Goal: Transaction & Acquisition: Purchase product/service

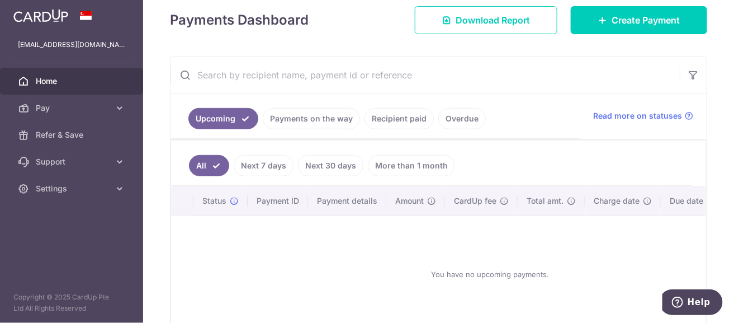
scroll to position [112, 0]
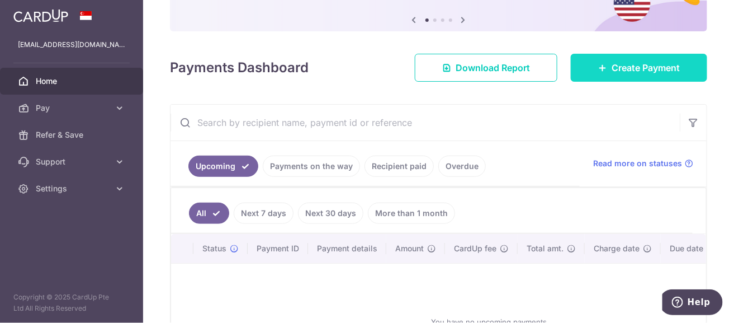
click at [649, 64] on span "Create Payment" at bounding box center [646, 67] width 68 height 13
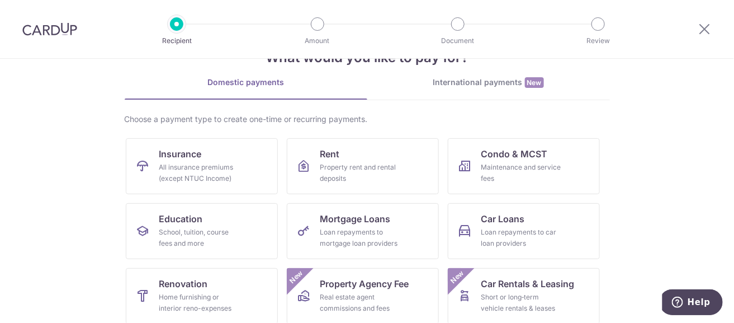
scroll to position [55, 0]
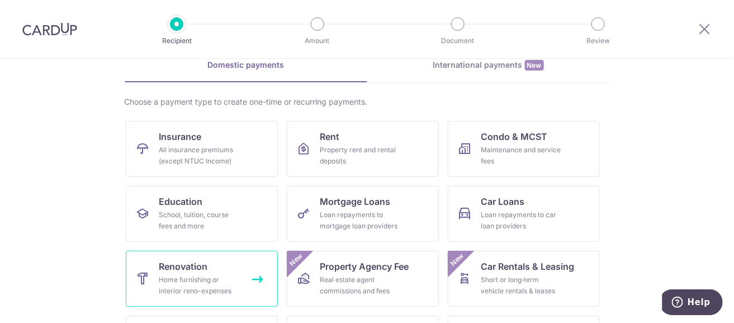
click at [181, 283] on div "Home furnishing or interior reno-expenses" at bounding box center [199, 285] width 81 height 22
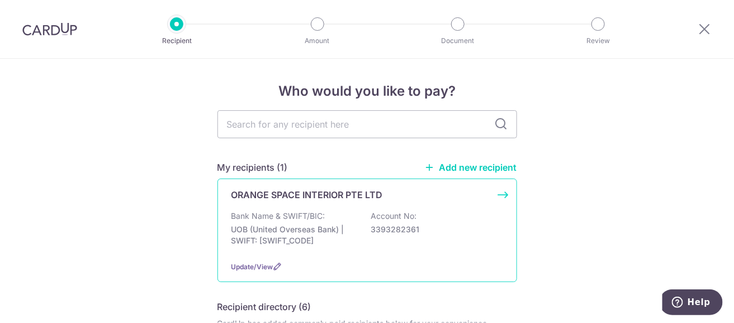
click at [309, 226] on p "UOB (United Overseas Bank) | SWIFT: UOVBSGSGXXX" at bounding box center [293, 235] width 125 height 22
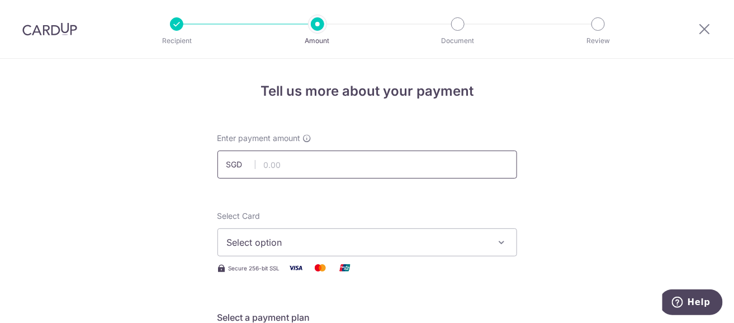
click at [307, 165] on input "text" at bounding box center [367, 164] width 300 height 28
type input "11,193.12"
click at [366, 238] on span "Select option" at bounding box center [357, 241] width 261 height 13
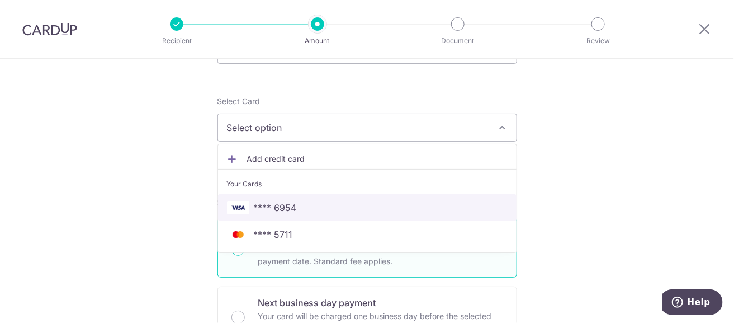
scroll to position [168, 0]
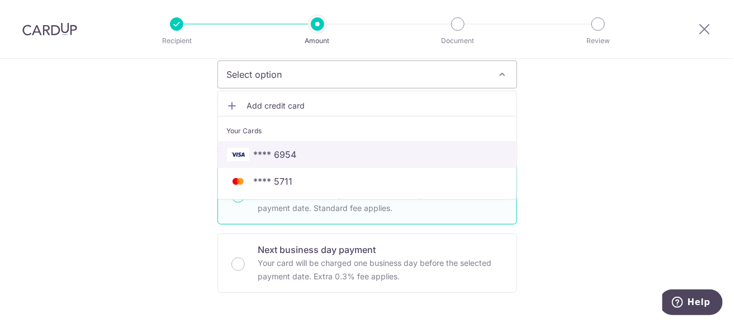
click at [323, 155] on span "**** 6954" at bounding box center [367, 154] width 281 height 13
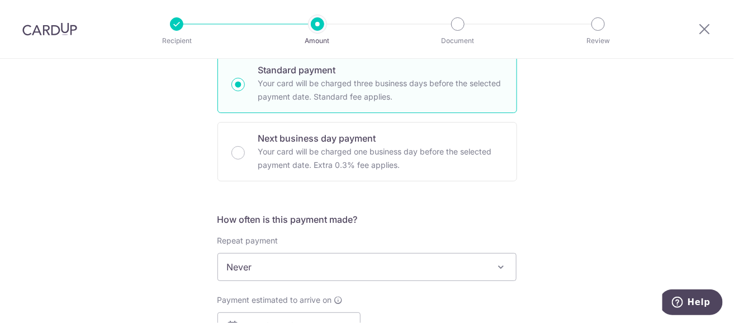
scroll to position [391, 0]
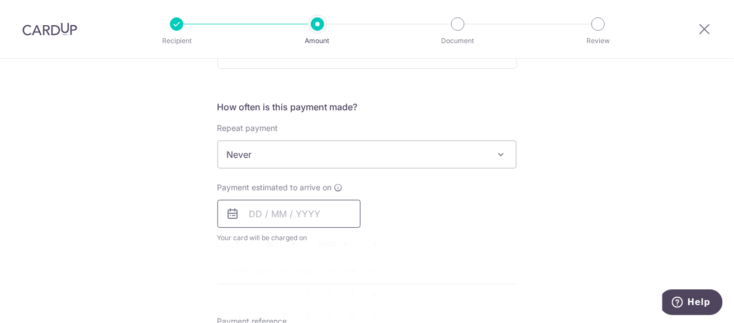
click at [295, 212] on input "text" at bounding box center [288, 214] width 143 height 28
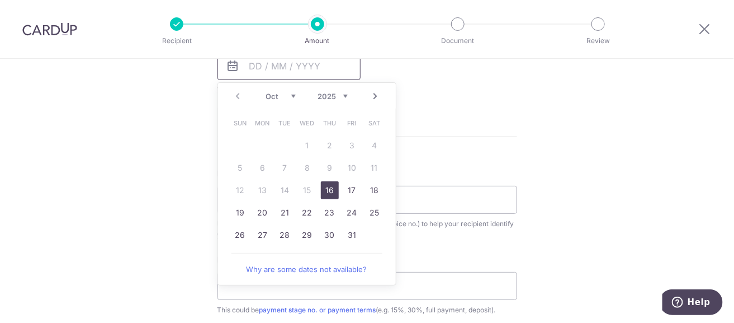
scroll to position [559, 0]
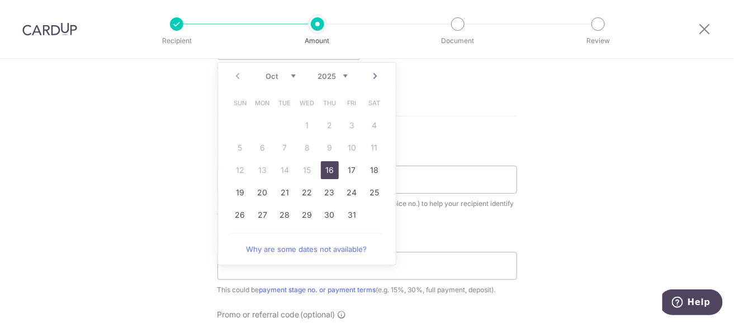
click at [327, 164] on link "16" at bounding box center [330, 170] width 18 height 18
type input "[DATE]"
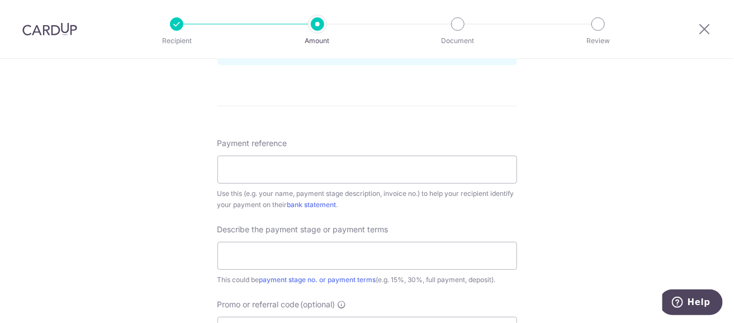
scroll to position [615, 0]
click at [300, 160] on input "Payment reference" at bounding box center [367, 169] width 300 height 28
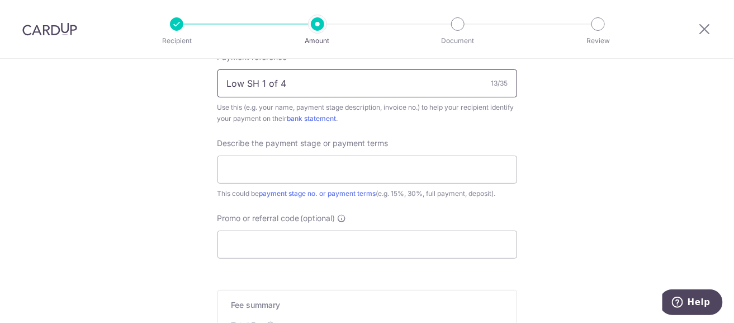
scroll to position [726, 0]
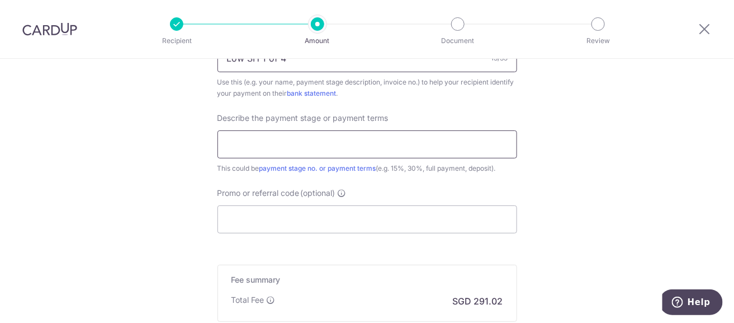
type input "Low SH 1 of 4"
click at [302, 142] on input "text" at bounding box center [367, 144] width 300 height 28
type input "p"
type input "Partial payment 1of4 inv-0240"
click at [278, 219] on input "Promo or referral code (optional)" at bounding box center [367, 219] width 300 height 28
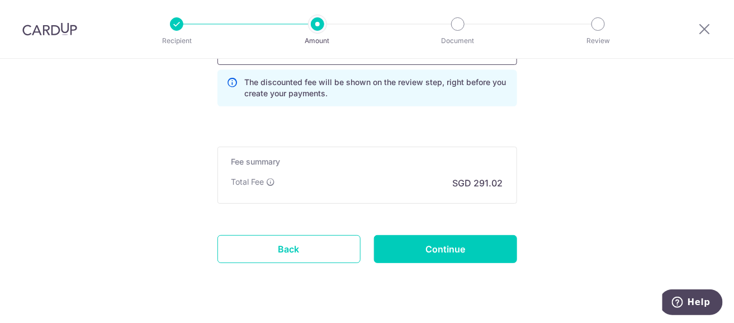
scroll to position [915, 0]
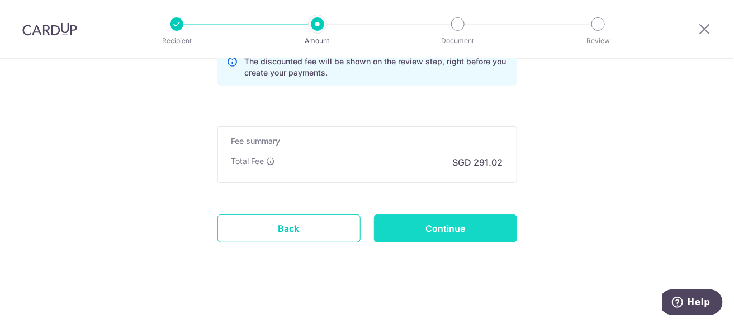
type input "off225"
click at [443, 229] on input "Continue" at bounding box center [445, 228] width 143 height 28
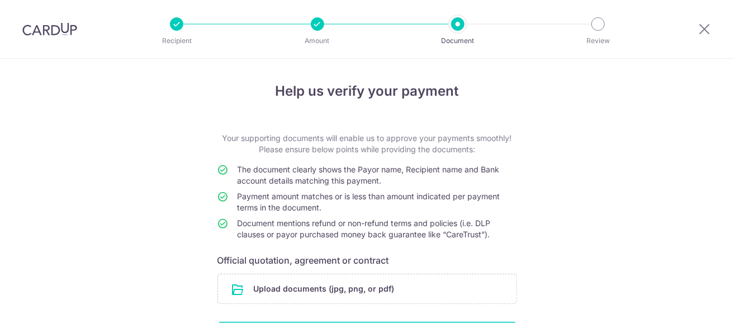
scroll to position [55, 0]
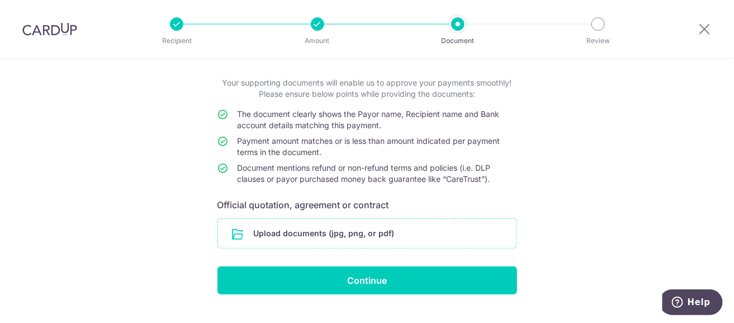
click at [368, 234] on input "file" at bounding box center [367, 233] width 299 height 29
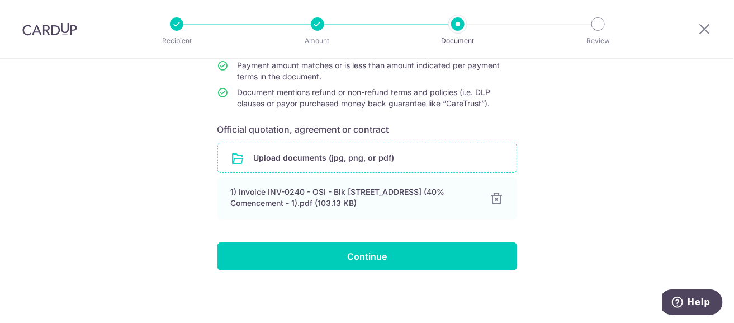
scroll to position [141, 0]
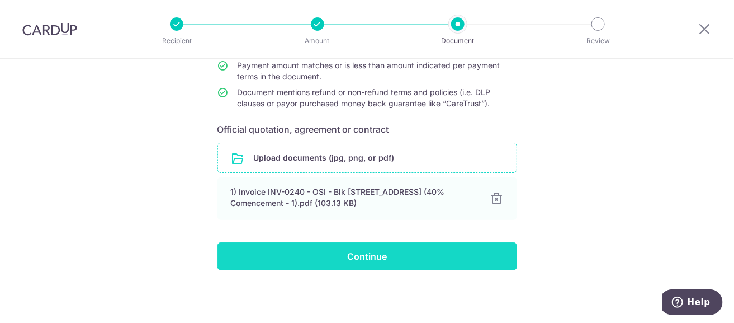
click at [365, 254] on input "Continue" at bounding box center [367, 256] width 300 height 28
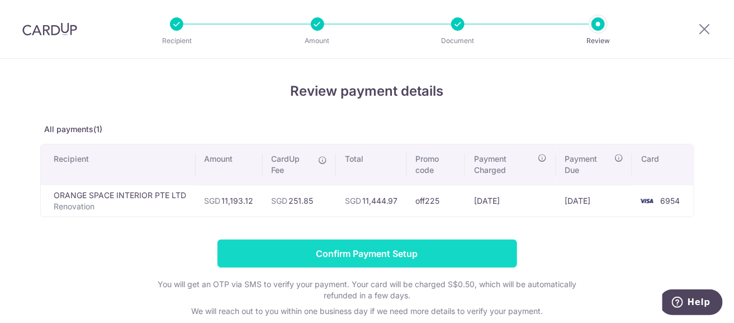
click at [410, 254] on input "Confirm Payment Setup" at bounding box center [367, 253] width 300 height 28
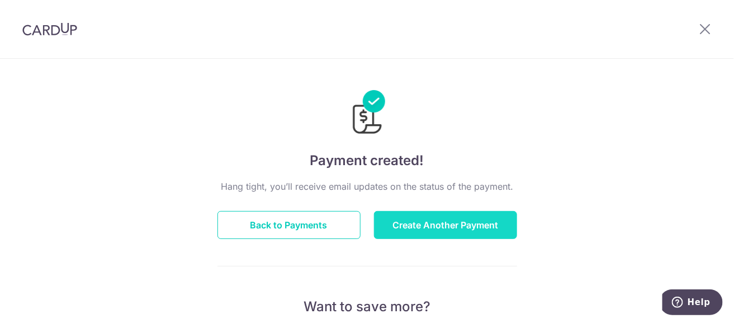
click at [439, 223] on button "Create Another Payment" at bounding box center [445, 225] width 143 height 28
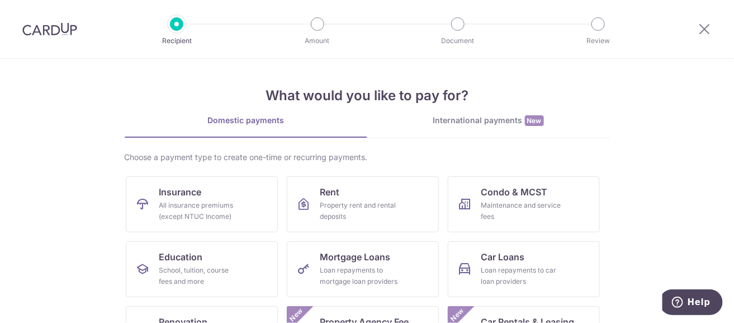
scroll to position [55, 0]
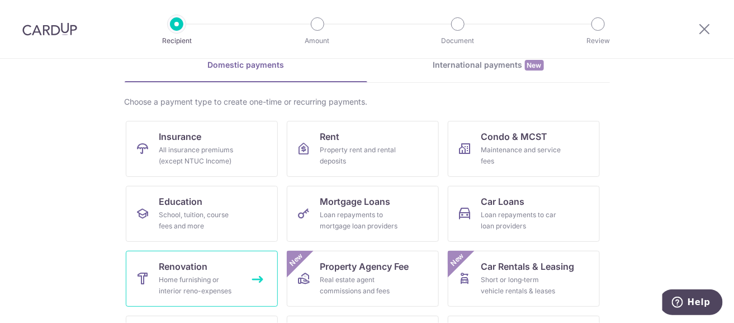
click at [182, 279] on div "Home furnishing or interior reno-expenses" at bounding box center [199, 285] width 81 height 22
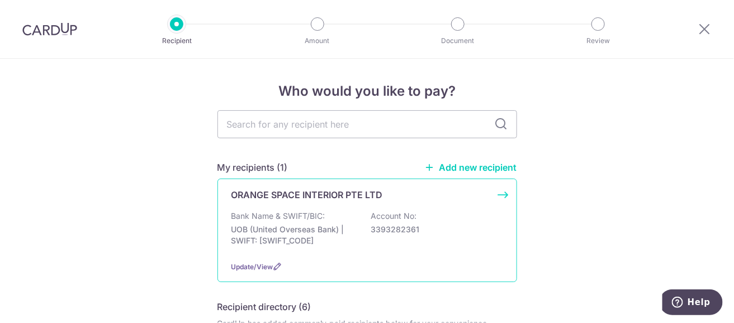
click at [290, 227] on p "UOB (United Overseas Bank) | SWIFT: [SWIFT_CODE]" at bounding box center [293, 235] width 125 height 22
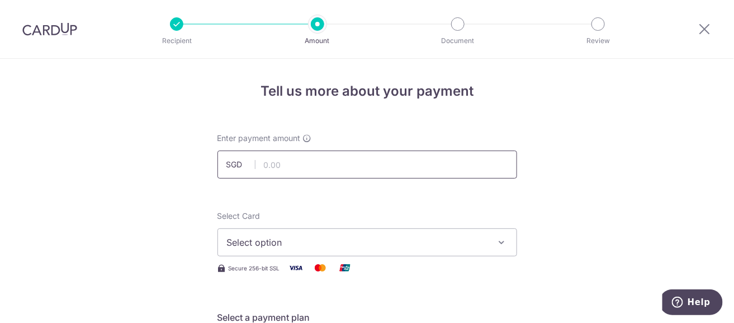
click at [297, 164] on input "text" at bounding box center [367, 164] width 300 height 28
type input "11,193.13"
click at [382, 243] on span "Select option" at bounding box center [357, 241] width 261 height 13
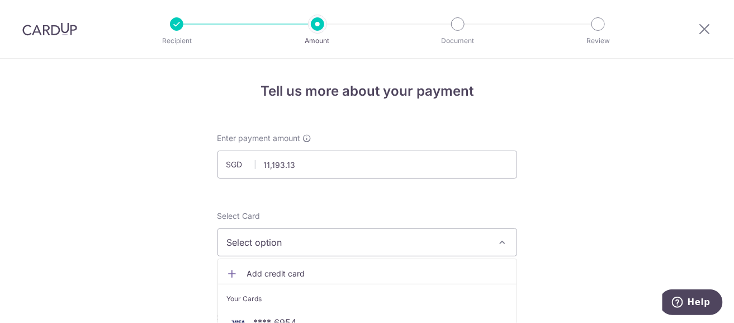
scroll to position [168, 0]
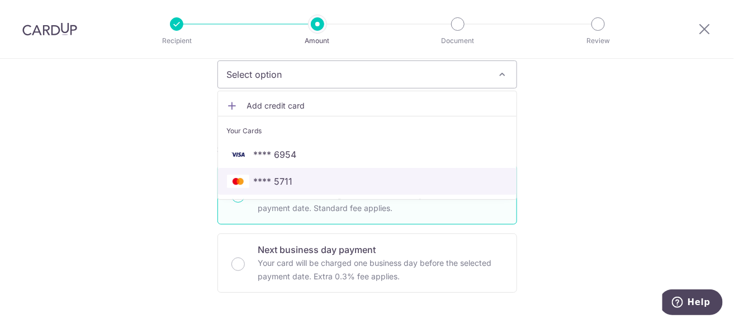
click at [338, 176] on span "**** 5711" at bounding box center [367, 180] width 281 height 13
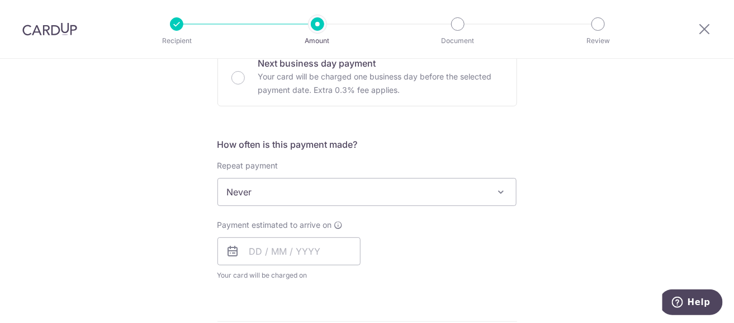
scroll to position [391, 0]
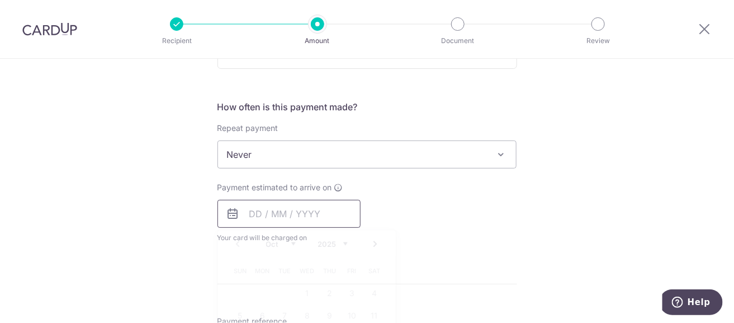
click at [310, 217] on input "text" at bounding box center [288, 214] width 143 height 28
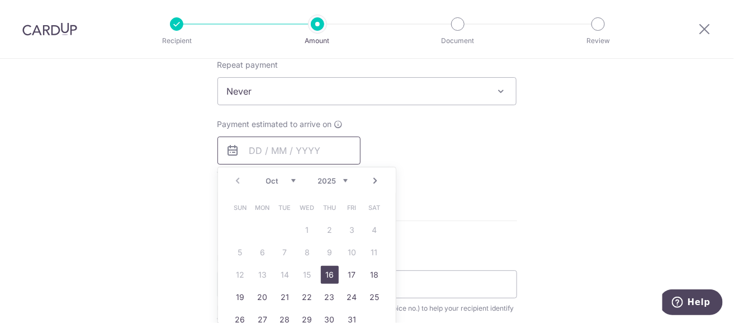
scroll to position [503, 0]
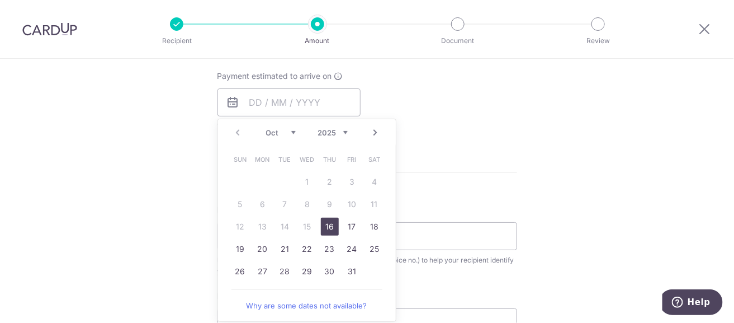
click at [324, 228] on link "16" at bounding box center [330, 226] width 18 height 18
type input "[DATE]"
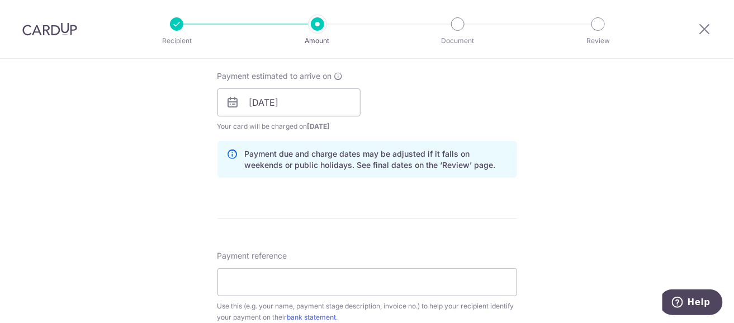
scroll to position [615, 0]
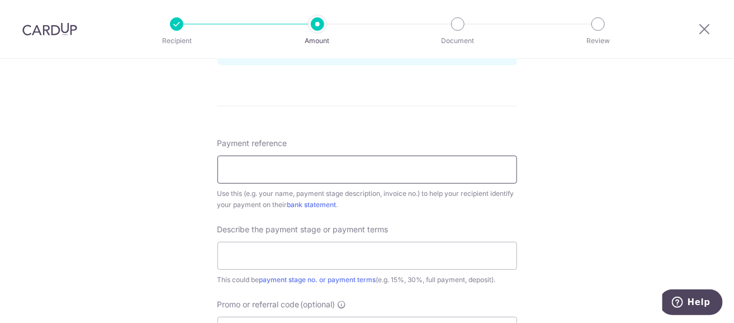
click at [375, 170] on input "Payment reference" at bounding box center [367, 169] width 300 height 28
click at [263, 168] on input "Low SH 1 of 4" at bounding box center [367, 169] width 300 height 28
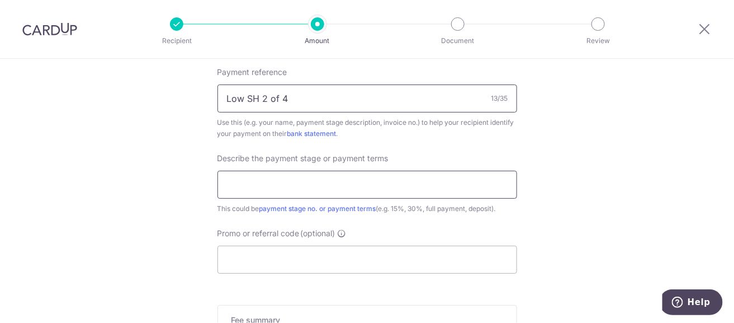
scroll to position [671, 0]
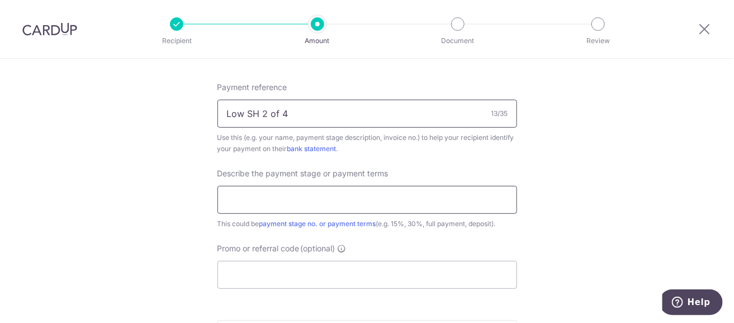
type input "Low SH 2 of 4"
click at [264, 197] on input "text" at bounding box center [367, 200] width 300 height 28
click at [300, 197] on input "Partial payment 3 of 4 work on site" at bounding box center [367, 200] width 300 height 28
drag, startPoint x: 368, startPoint y: 196, endPoint x: 313, endPoint y: 199, distance: 55.4
click at [313, 199] on input "Partial payment 1of4 work on site" at bounding box center [367, 200] width 300 height 28
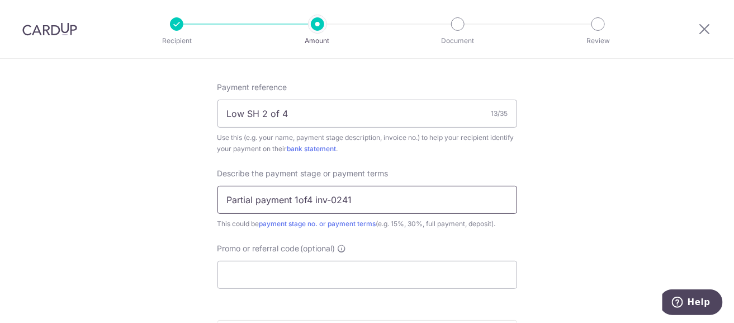
click at [296, 196] on input "Partial payment 1of4 inv-0241" at bounding box center [367, 200] width 300 height 28
type input "Partial payment 2of4 inv-0241"
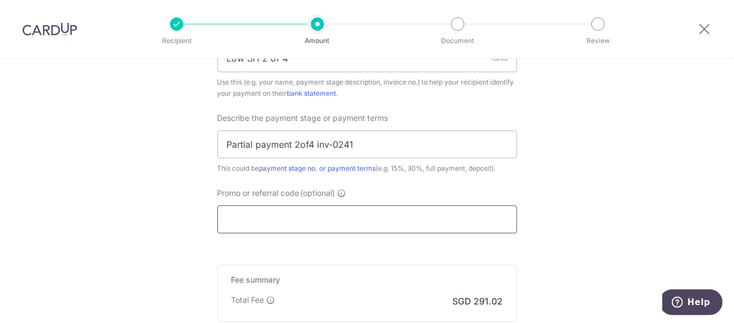
click at [395, 218] on input "Promo or referral code (optional)" at bounding box center [367, 219] width 300 height 28
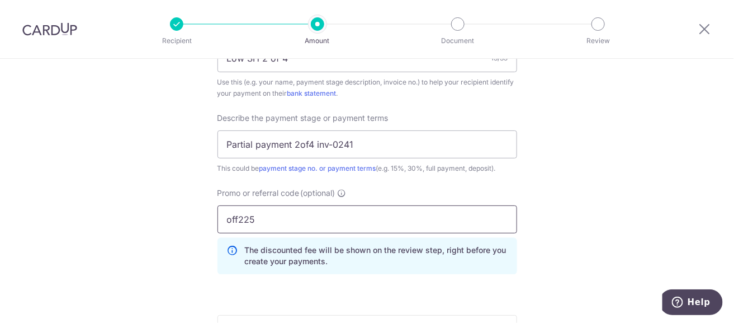
type input "off225"
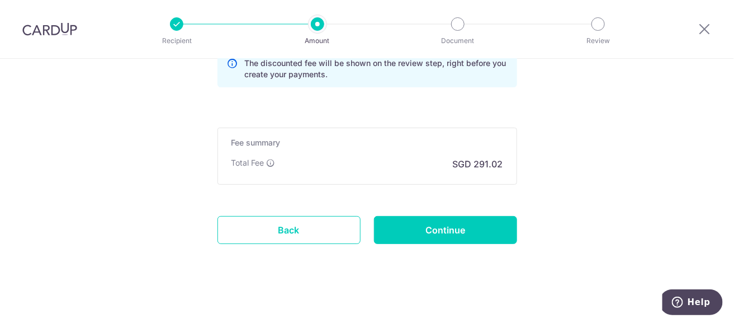
scroll to position [915, 0]
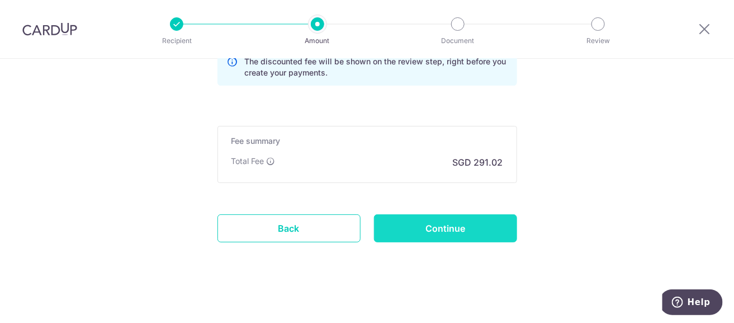
click at [453, 232] on input "Continue" at bounding box center [445, 228] width 143 height 28
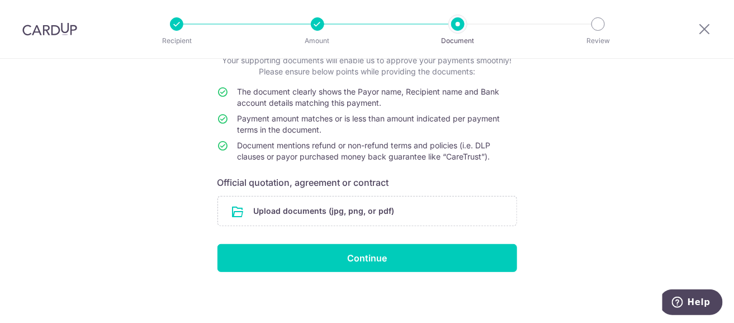
scroll to position [78, 0]
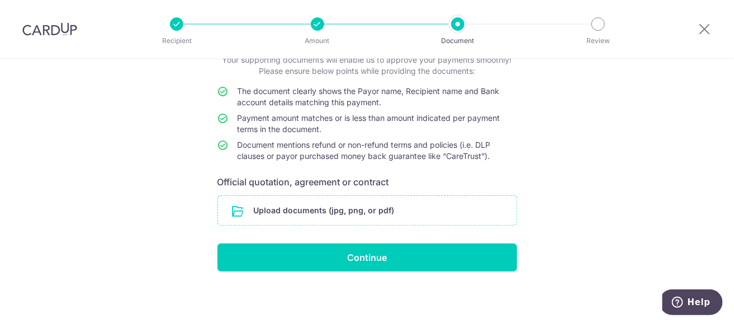
click at [338, 216] on input "file" at bounding box center [367, 210] width 299 height 29
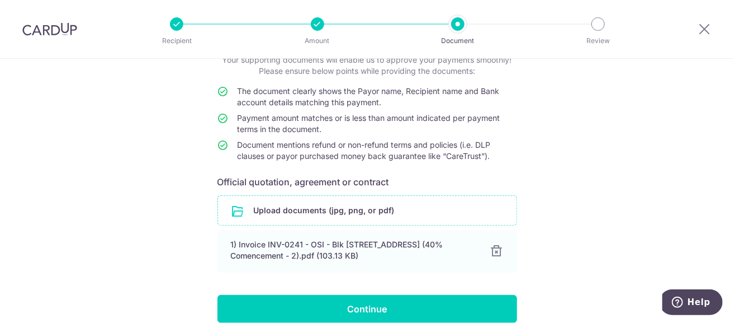
scroll to position [141, 0]
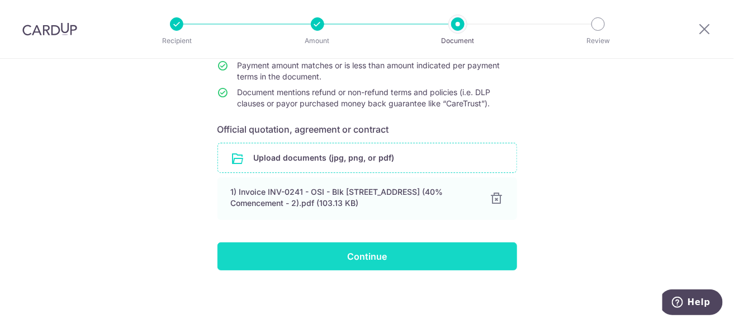
click at [347, 259] on input "Continue" at bounding box center [367, 256] width 300 height 28
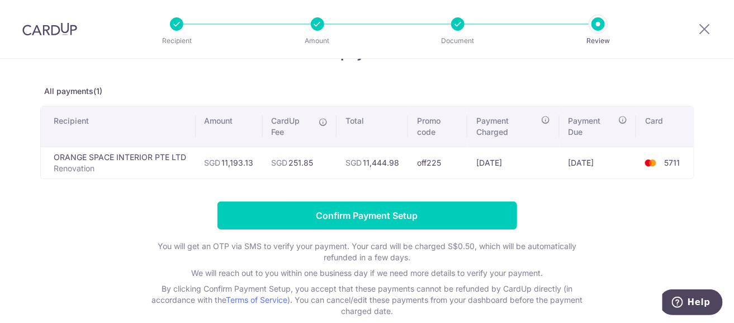
scroll to position [55, 0]
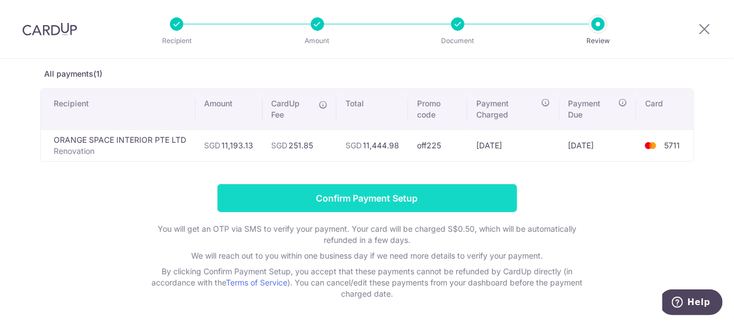
click at [391, 197] on input "Confirm Payment Setup" at bounding box center [367, 198] width 300 height 28
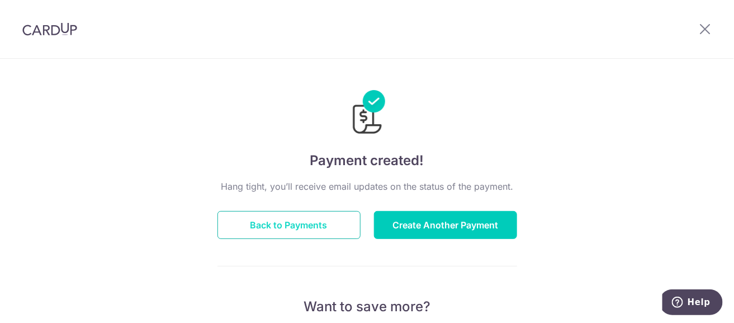
click at [311, 226] on button "Back to Payments" at bounding box center [288, 225] width 143 height 28
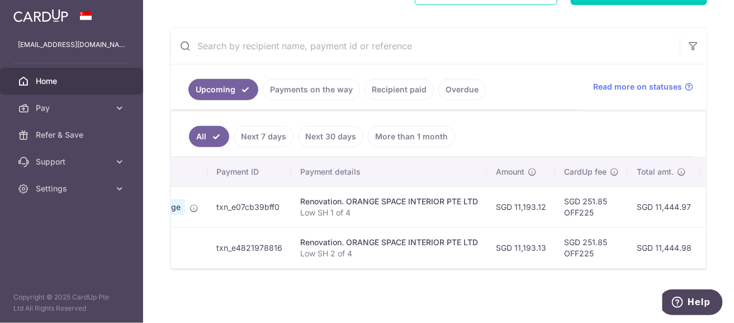
scroll to position [0, 92]
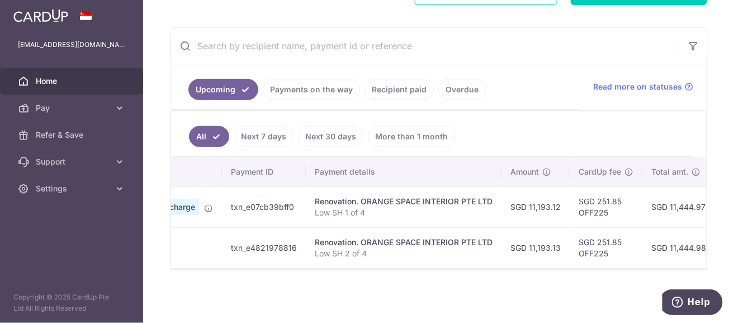
click at [599, 303] on div "× Pause Schedule Pause all future payments in this series Pause just this one p…" at bounding box center [438, 161] width 591 height 323
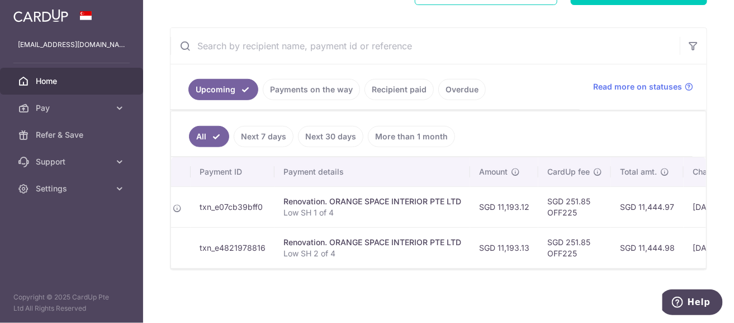
scroll to position [0, 0]
